Goal: Task Accomplishment & Management: Manage account settings

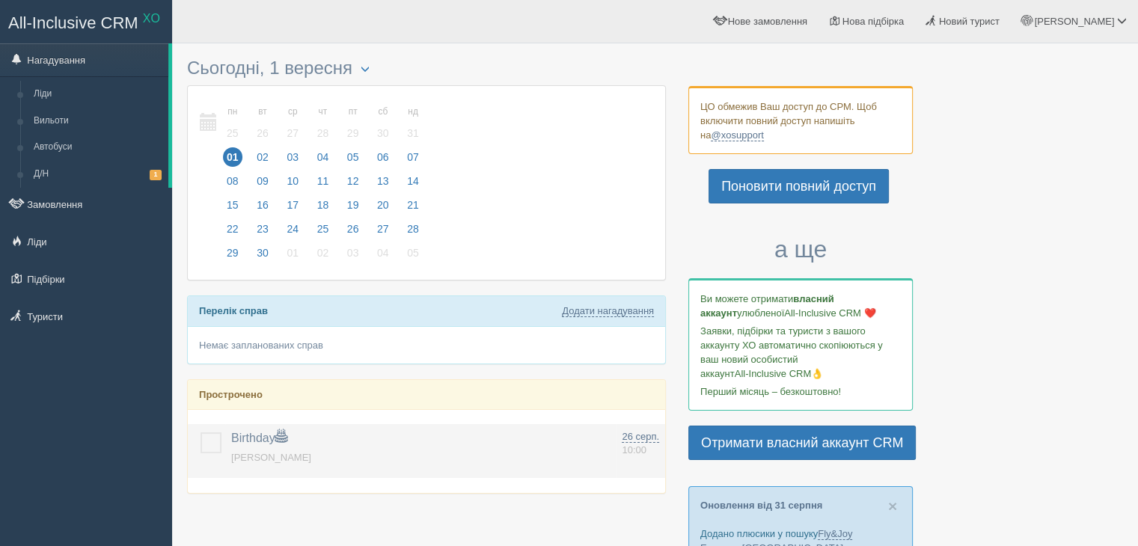
click at [200, 432] on label at bounding box center [200, 432] width 0 height 0
click at [0, 0] on input "checkbox" at bounding box center [0, 0] width 0 height 0
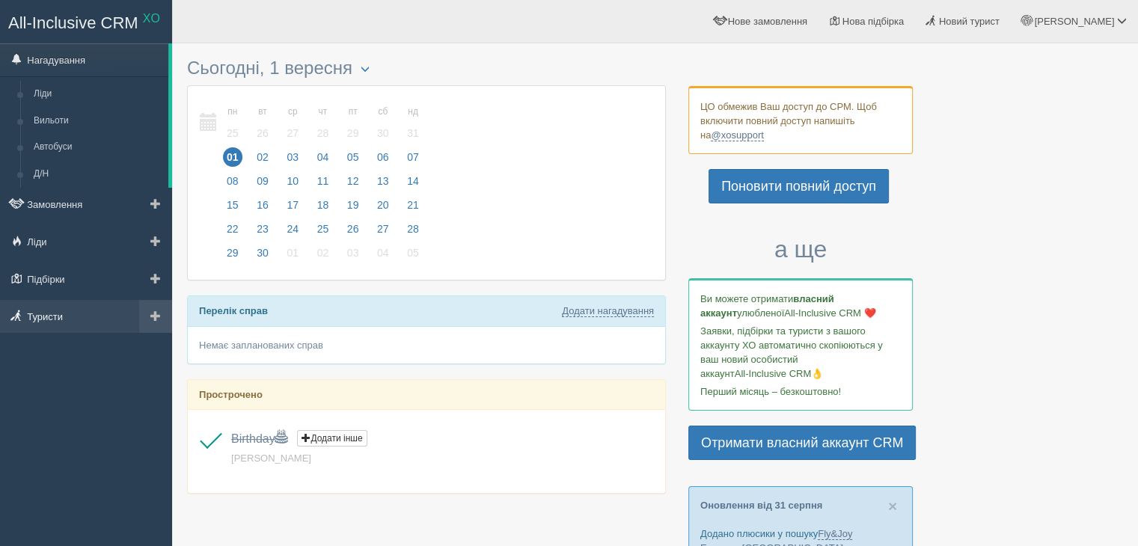
click at [80, 322] on link "Туристи" at bounding box center [86, 316] width 172 height 33
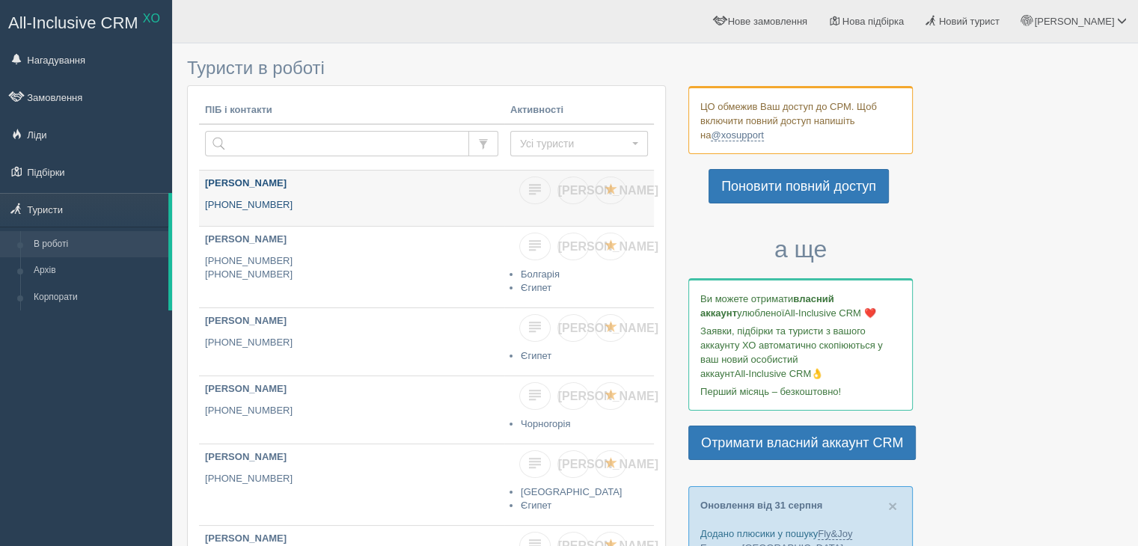
click at [352, 212] on link "Вита Красовская +380 96 120 4739" at bounding box center [351, 198] width 305 height 55
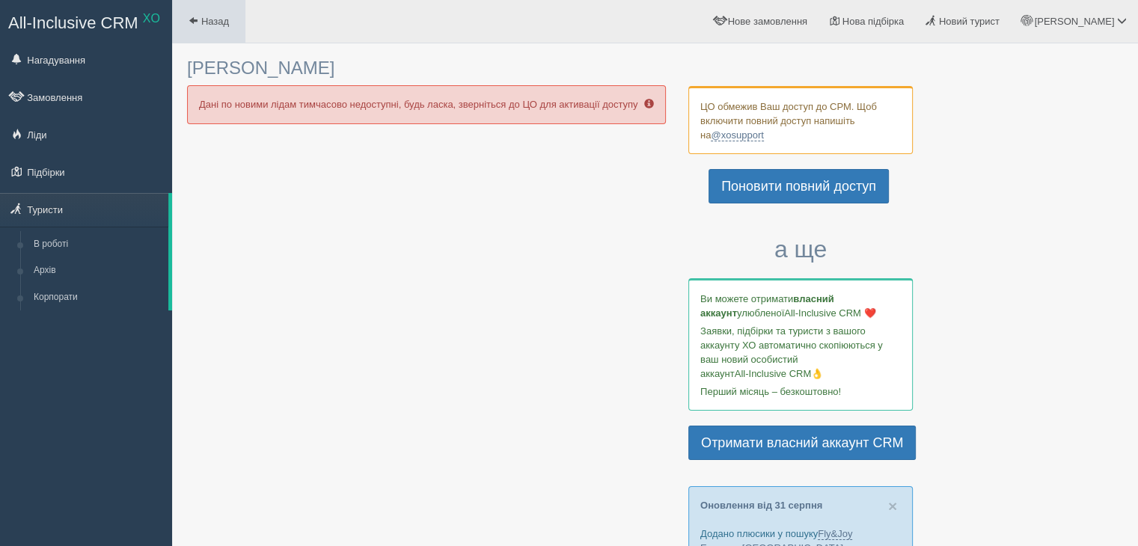
click at [209, 28] on link "Назад" at bounding box center [208, 21] width 73 height 43
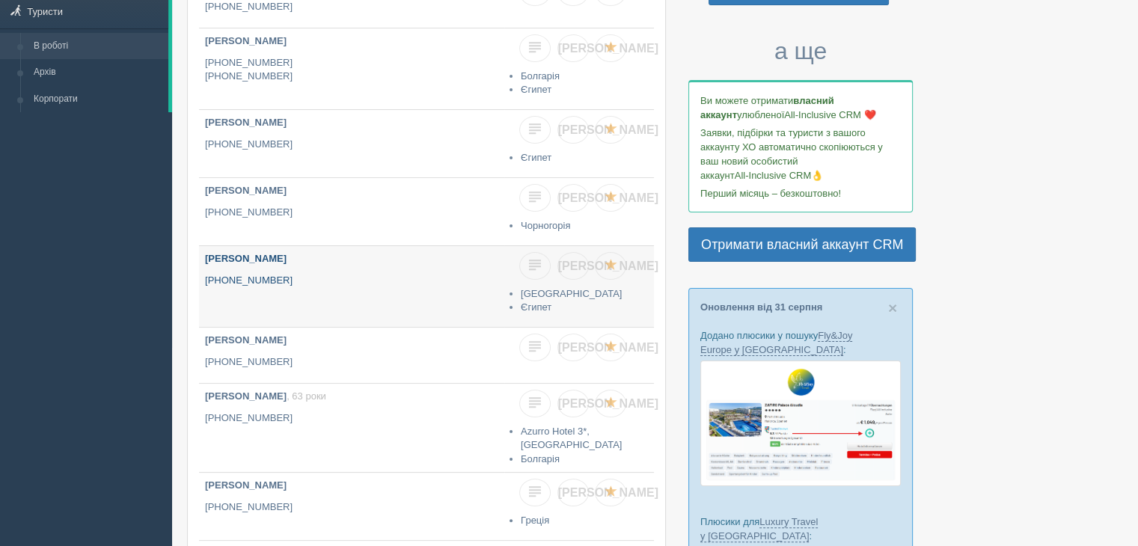
scroll to position [224, 0]
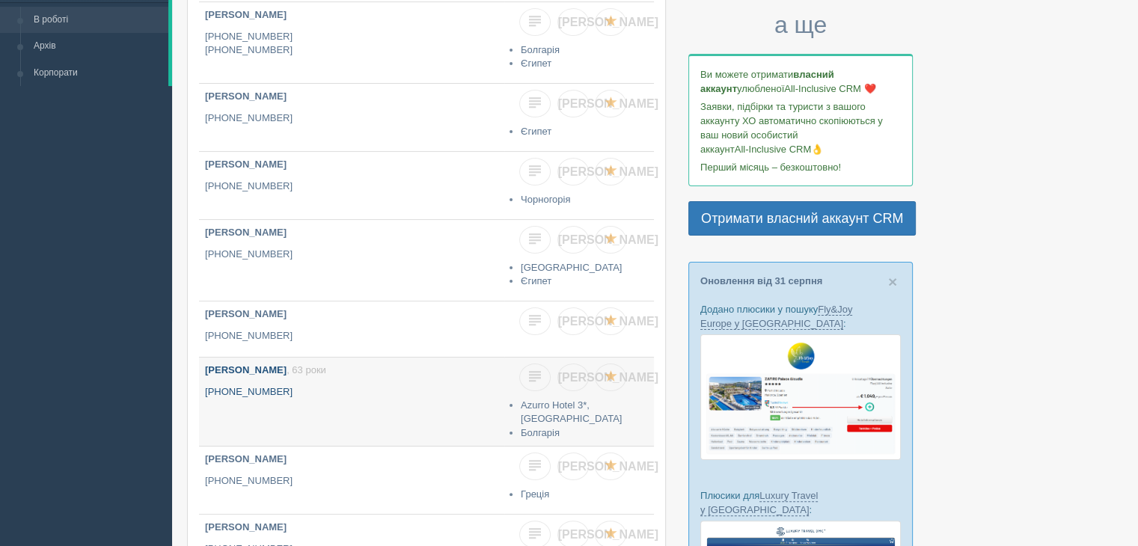
click at [404, 392] on p "[PHONE_NUMBER]" at bounding box center [351, 392] width 293 height 14
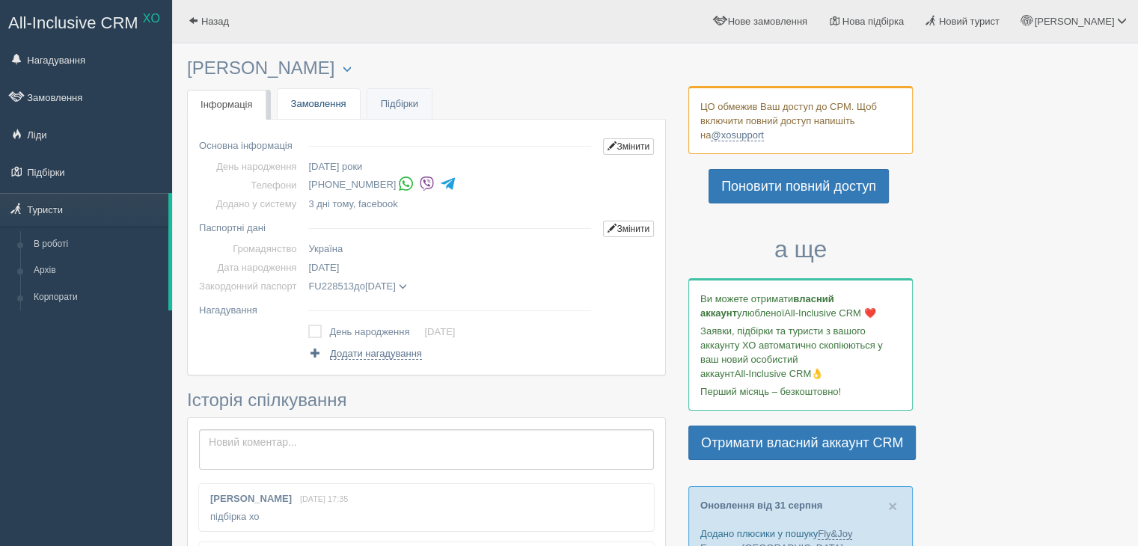
click at [341, 106] on link "Замовлення" at bounding box center [319, 104] width 82 height 31
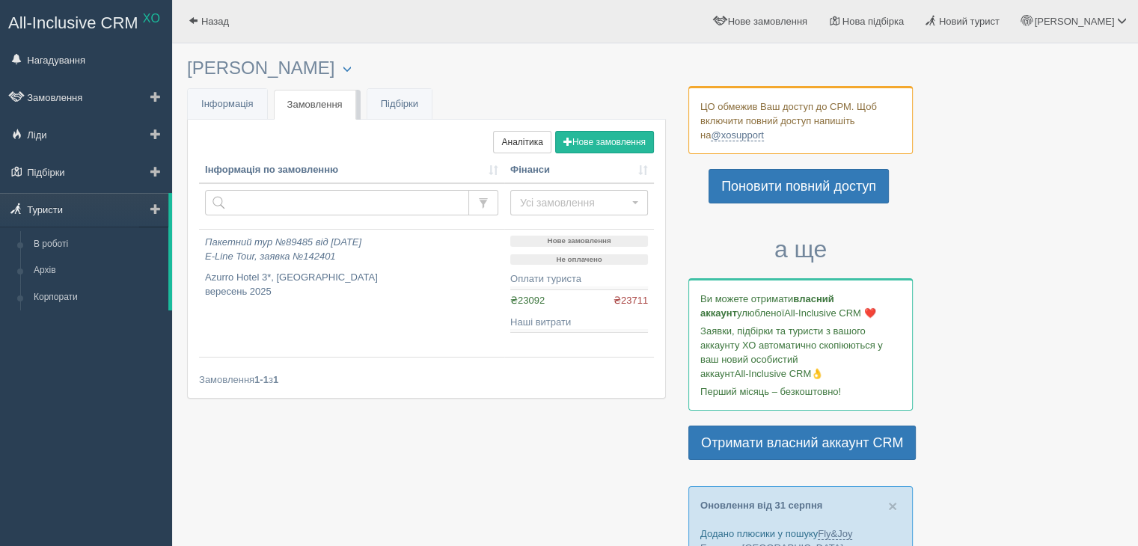
click at [56, 203] on link "Туристи" at bounding box center [84, 209] width 168 height 33
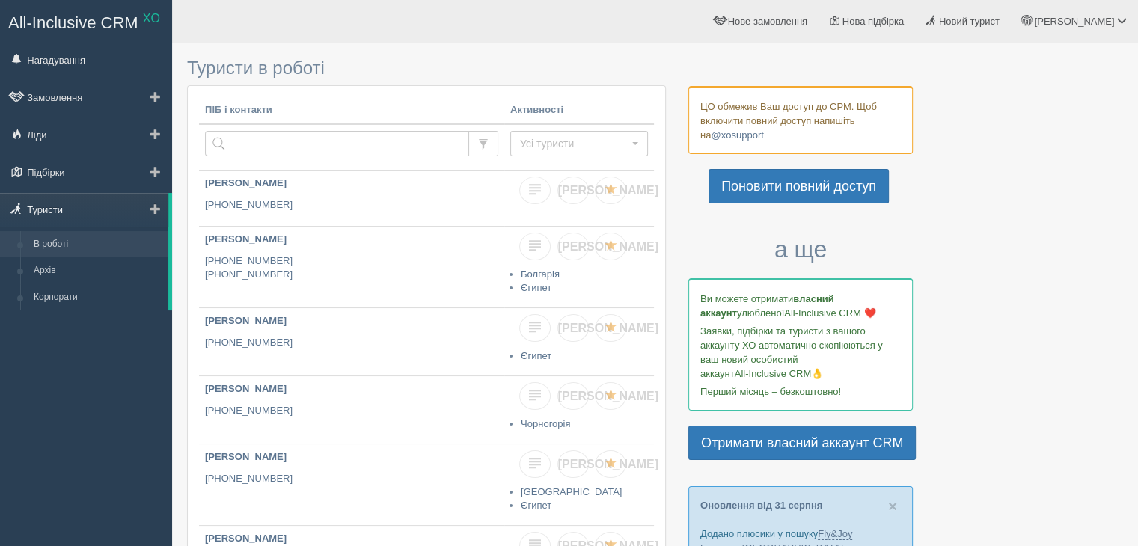
click at [73, 207] on link "Туристи" at bounding box center [84, 209] width 168 height 33
click at [471, 205] on p "[PHONE_NUMBER]" at bounding box center [351, 205] width 293 height 14
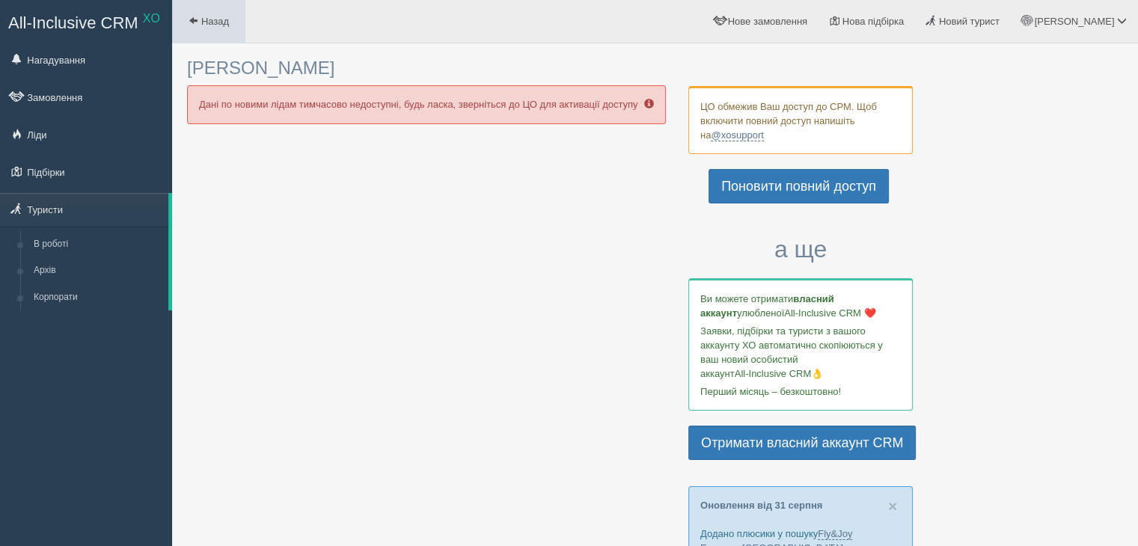
click at [233, 27] on link "Назад" at bounding box center [208, 21] width 73 height 43
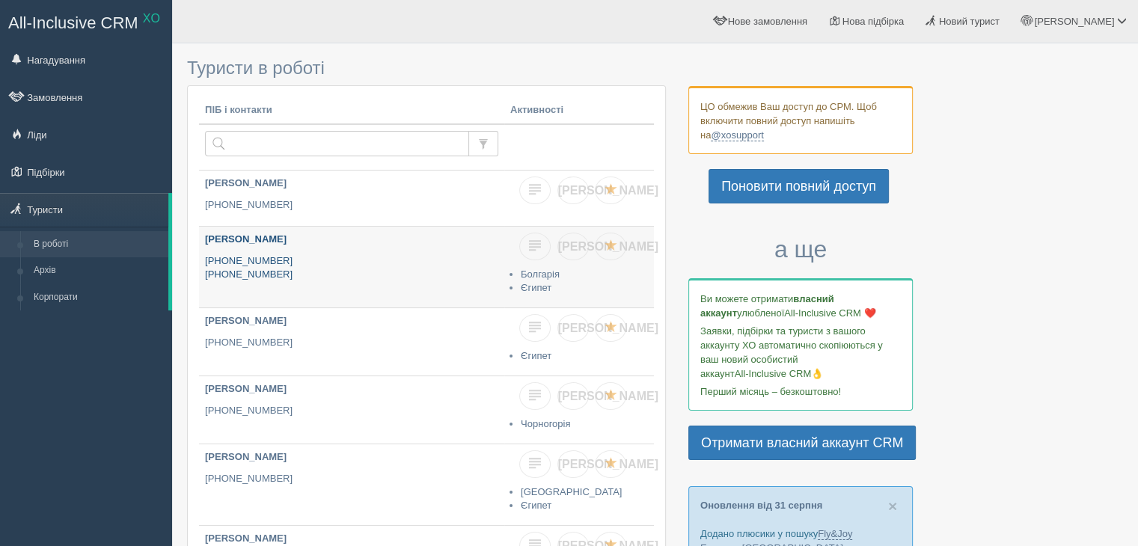
click at [334, 274] on p "+380 50 194 3624 +380 97 500 3510" at bounding box center [351, 268] width 293 height 28
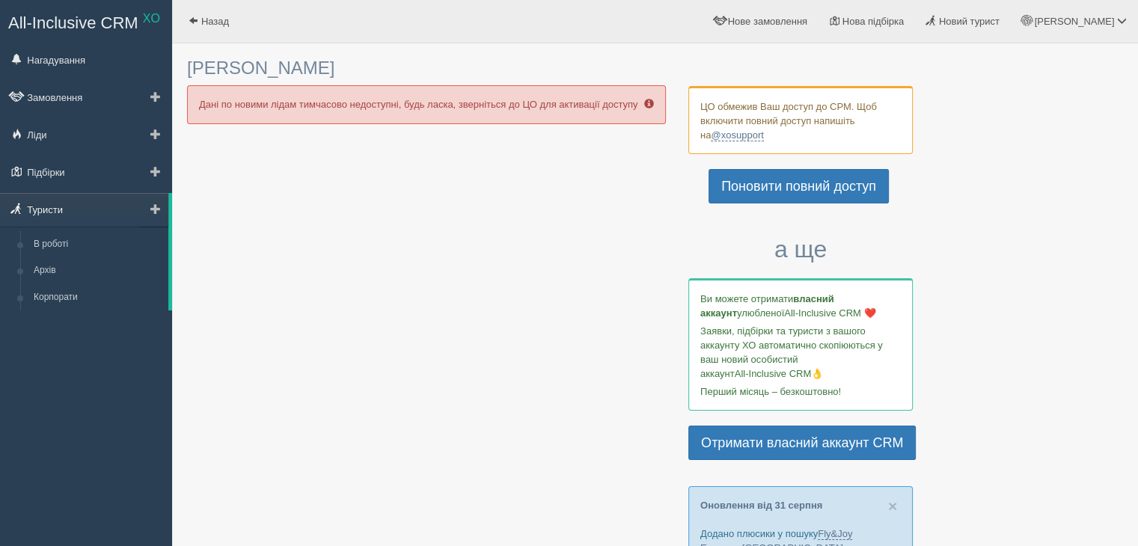
click at [51, 209] on link "Туристи" at bounding box center [84, 209] width 168 height 33
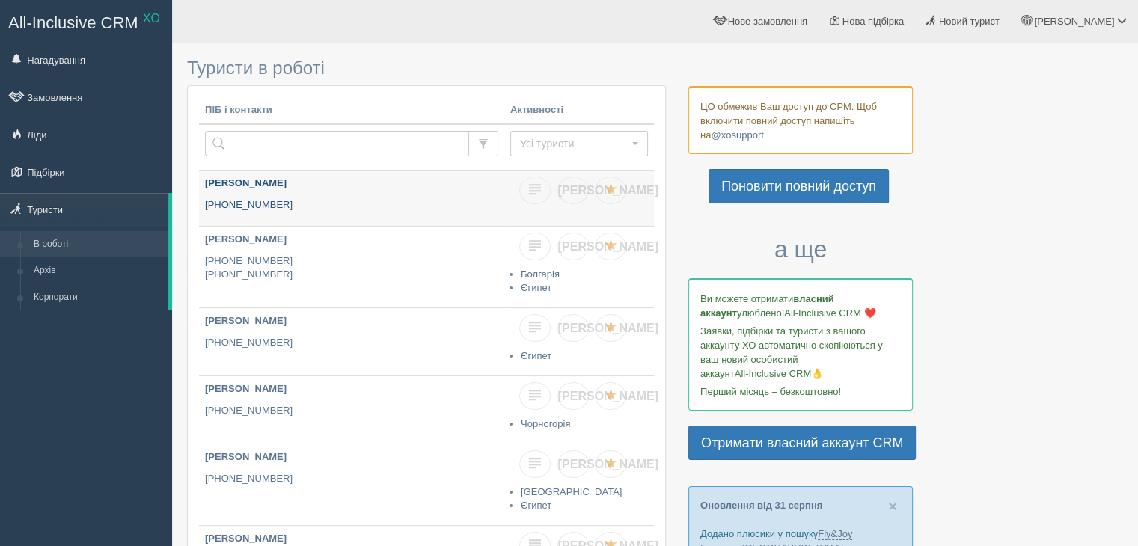
click at [373, 195] on link "[PERSON_NAME] [PHONE_NUMBER]" at bounding box center [351, 198] width 305 height 55
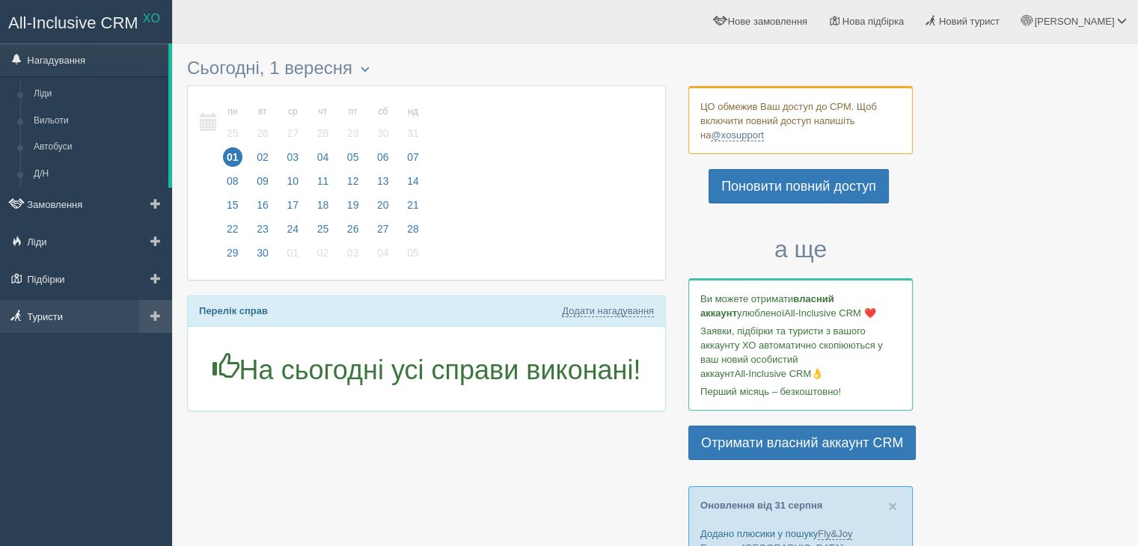
click at [54, 312] on link "Туристи" at bounding box center [86, 316] width 172 height 33
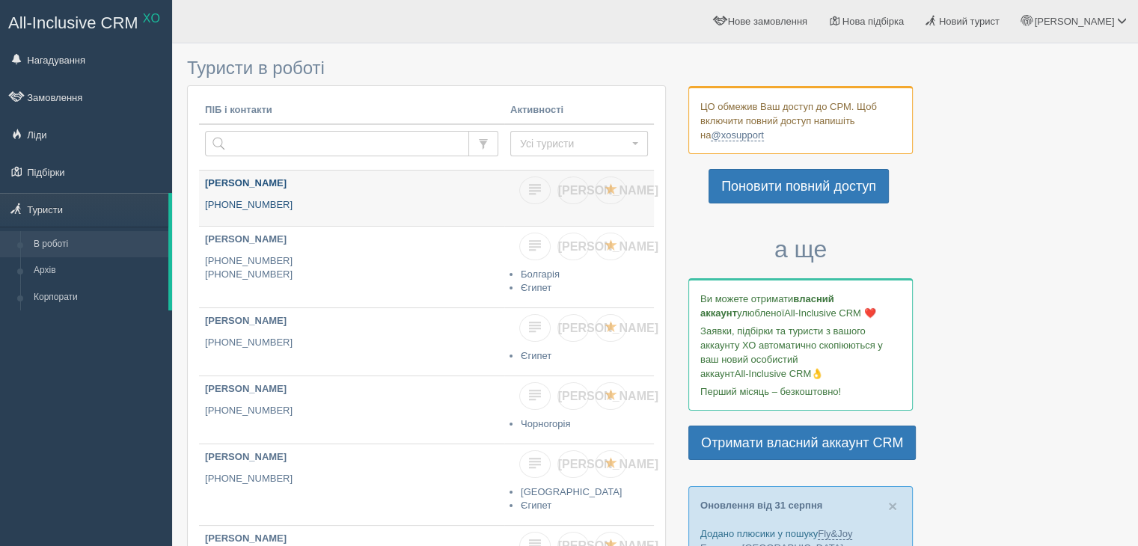
click at [345, 214] on link "[PERSON_NAME] [PHONE_NUMBER]" at bounding box center [351, 198] width 305 height 55
